Goal: Task Accomplishment & Management: Use online tool/utility

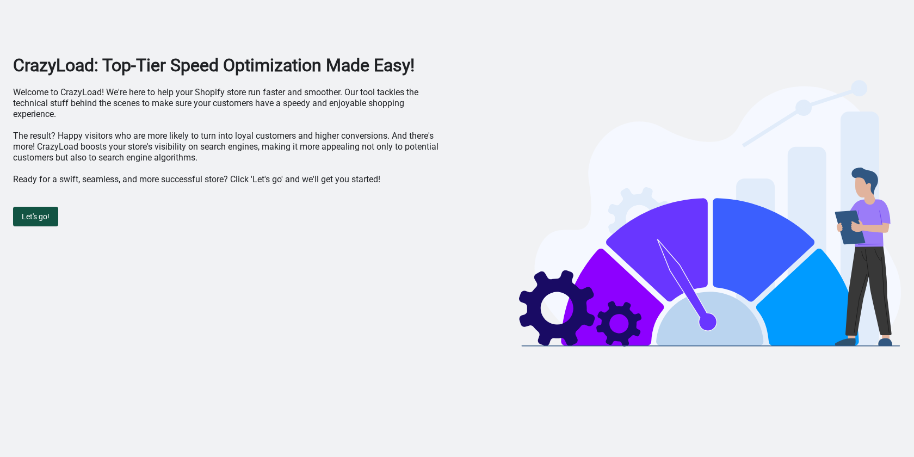
click at [33, 219] on span "Let's go!" at bounding box center [36, 216] width 28 height 9
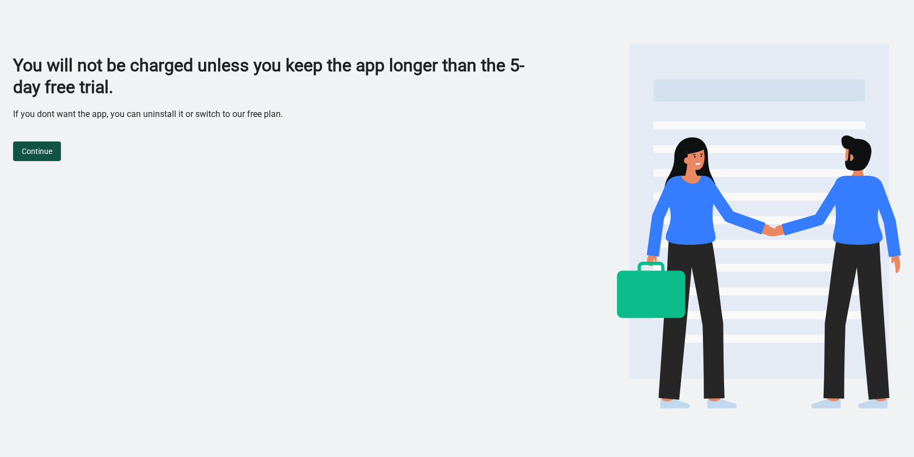
click at [51, 147] on span "Continue" at bounding box center [37, 151] width 30 height 9
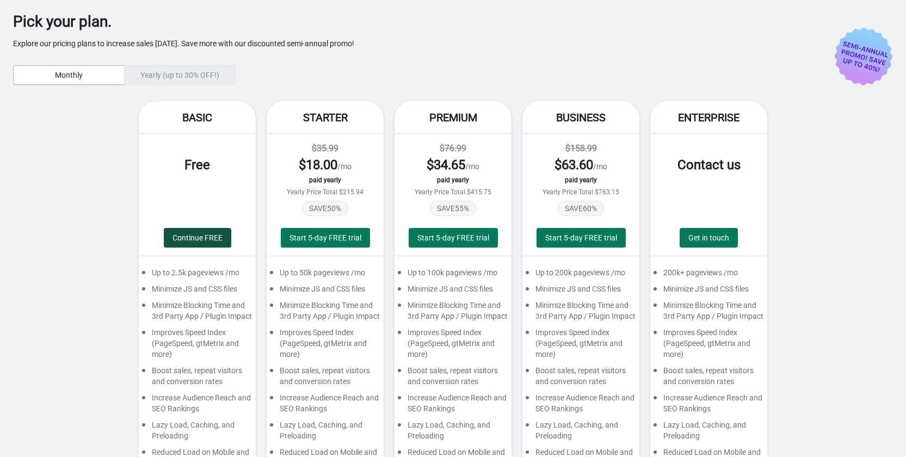
click at [200, 231] on button "Continue FREE" at bounding box center [197, 238] width 67 height 20
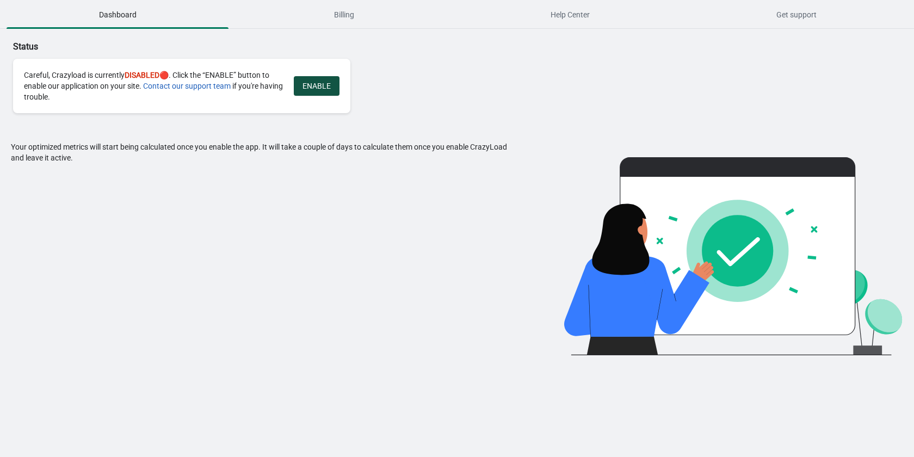
click at [313, 88] on span "ENABLE" at bounding box center [317, 86] width 28 height 9
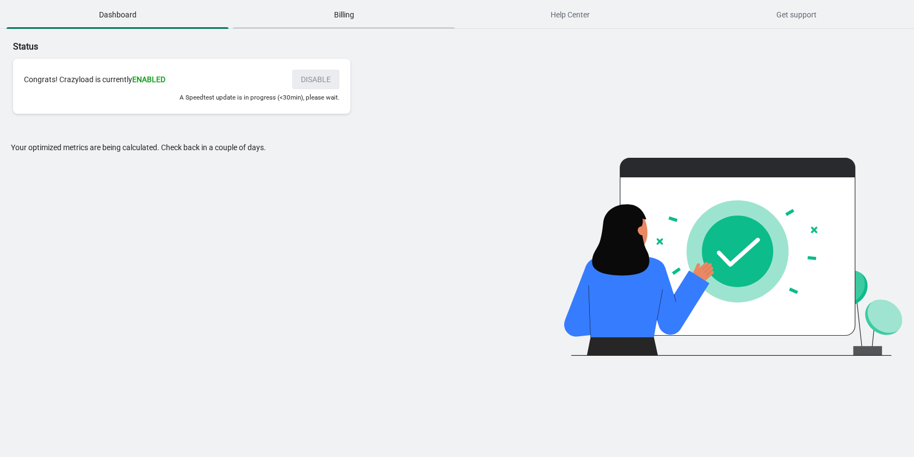
click at [363, 15] on span "Billing" at bounding box center [344, 15] width 222 height 20
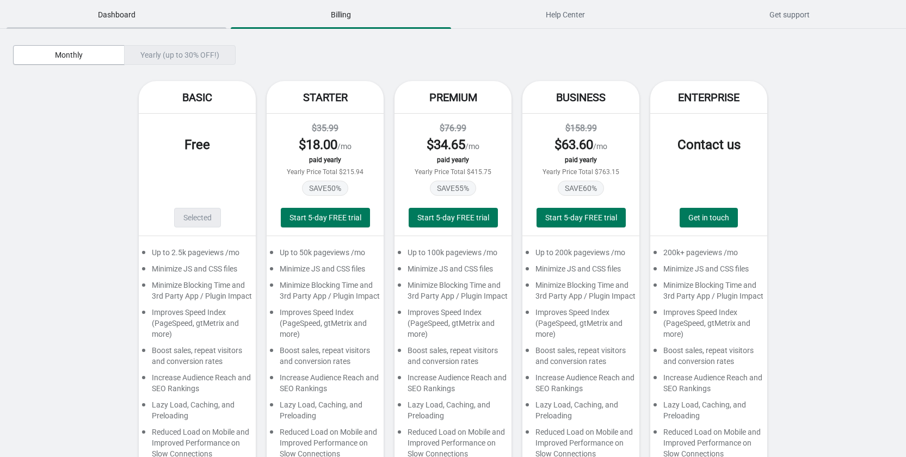
click at [115, 8] on span "Dashboard" at bounding box center [117, 15] width 220 height 20
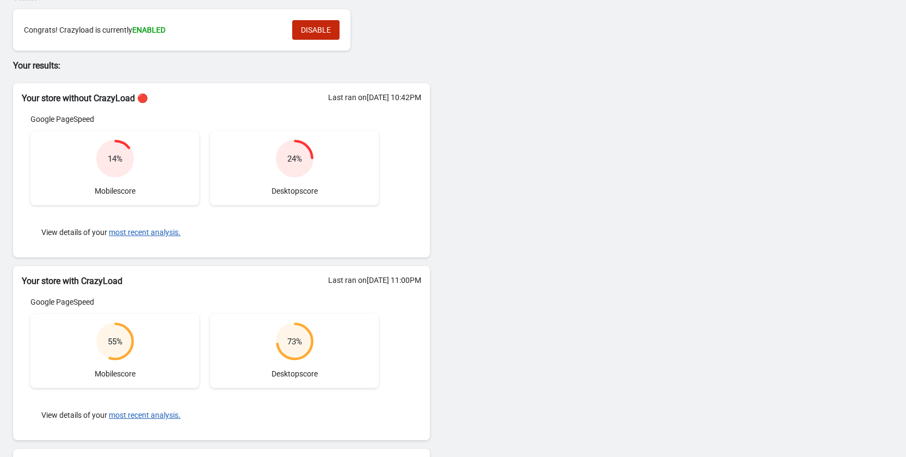
scroll to position [124, 0]
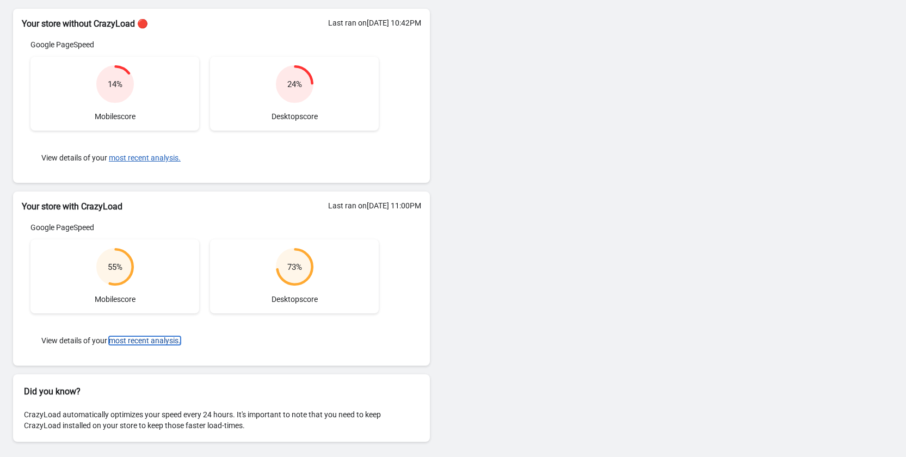
click at [140, 341] on button "most recent analysis." at bounding box center [145, 340] width 72 height 9
